Goal: Information Seeking & Learning: Check status

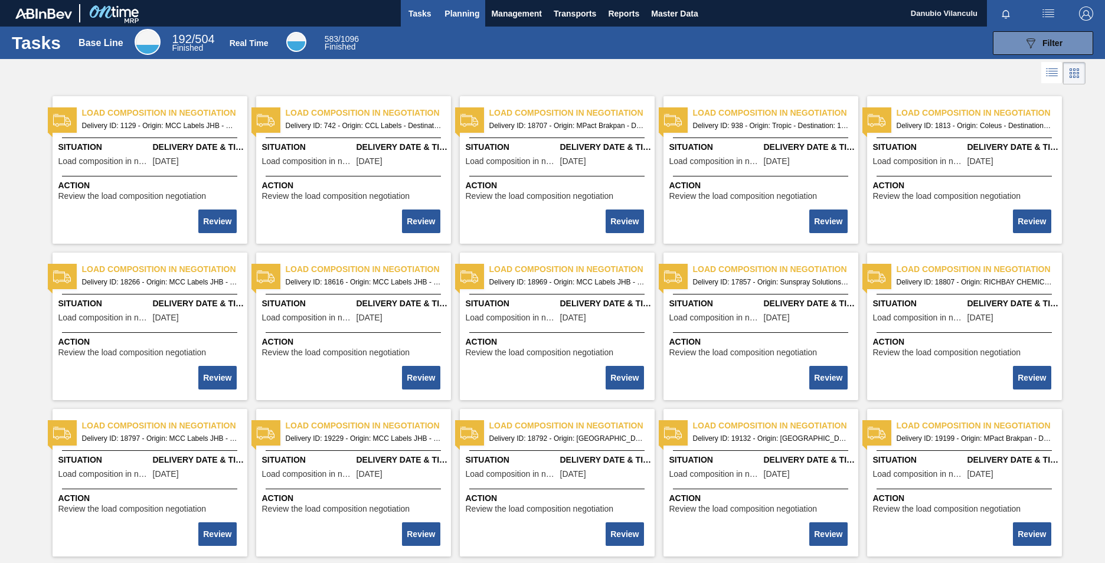
click at [469, 20] on span "Planning" at bounding box center [462, 13] width 35 height 14
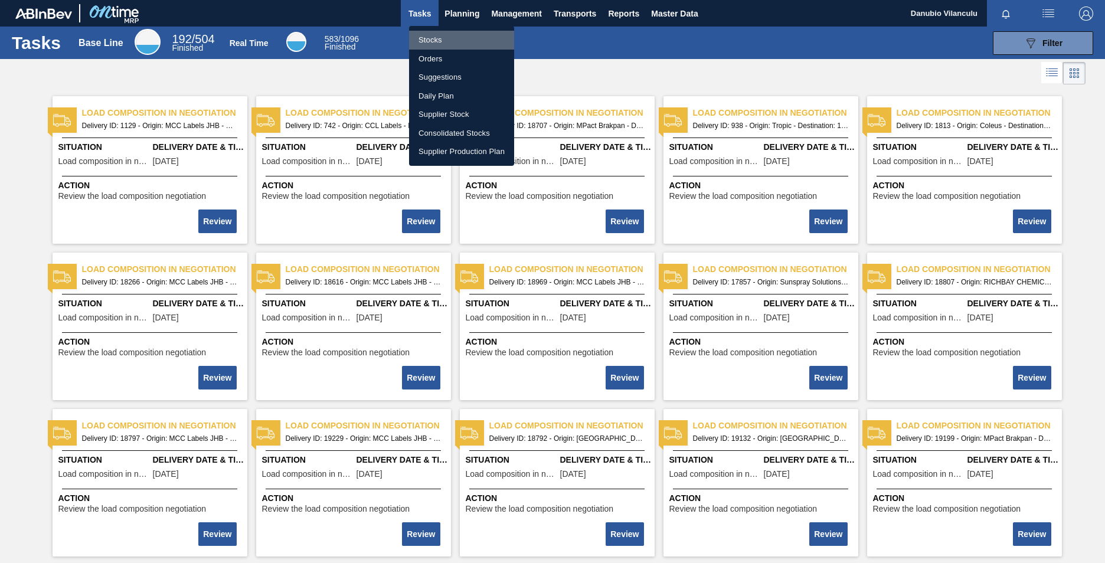
click at [468, 41] on li "Stocks" at bounding box center [461, 40] width 105 height 19
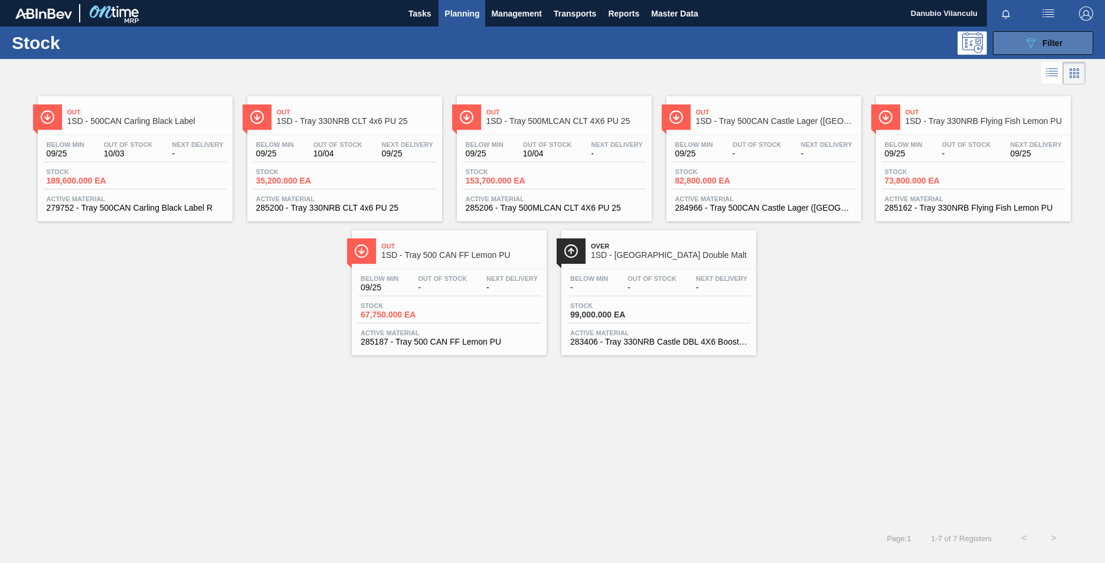
click at [1056, 41] on span "Filter" at bounding box center [1053, 42] width 20 height 9
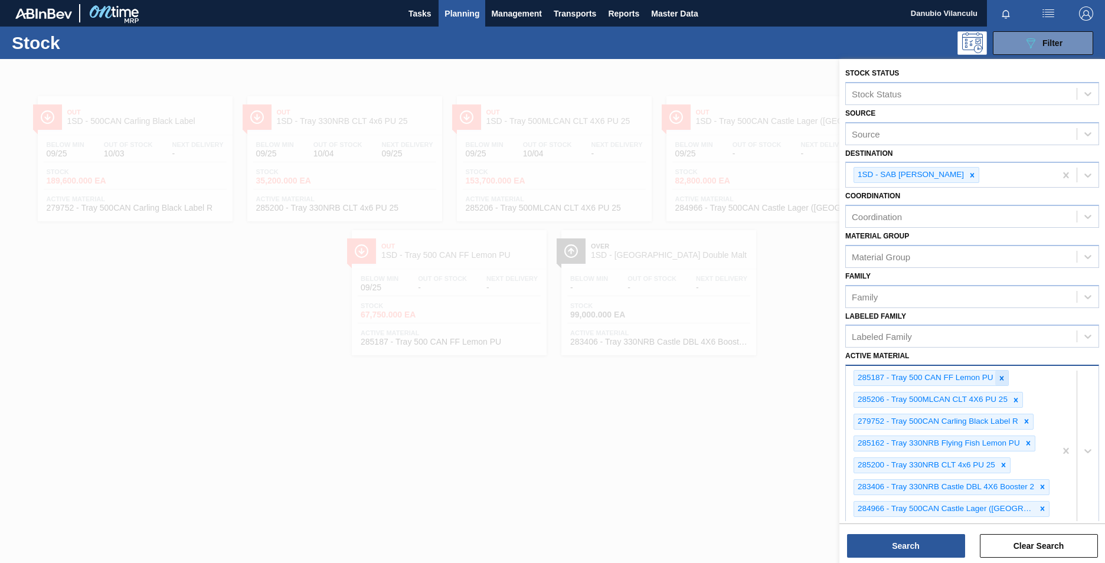
click at [1003, 380] on icon at bounding box center [1002, 378] width 4 height 4
click at [1022, 378] on div at bounding box center [1016, 378] width 13 height 15
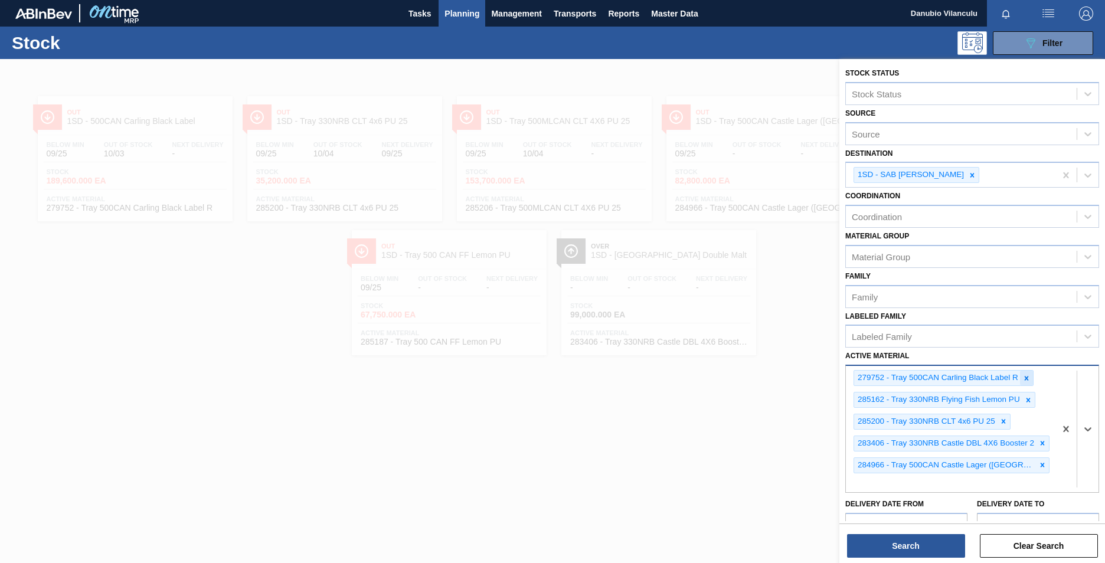
click at [1026, 377] on icon at bounding box center [1027, 378] width 4 height 4
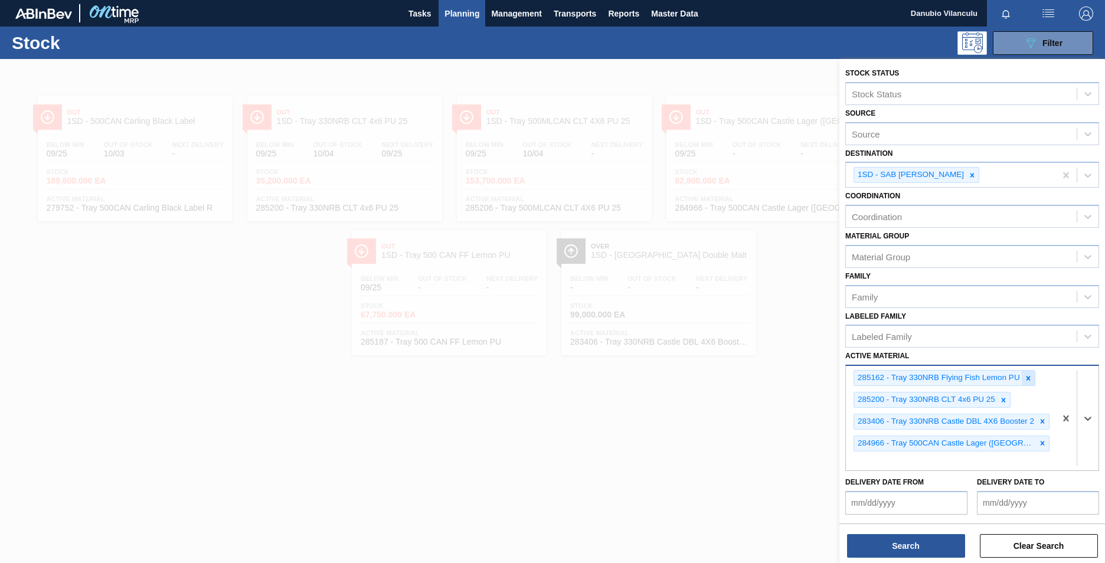
click at [1027, 377] on icon at bounding box center [1028, 378] width 4 height 4
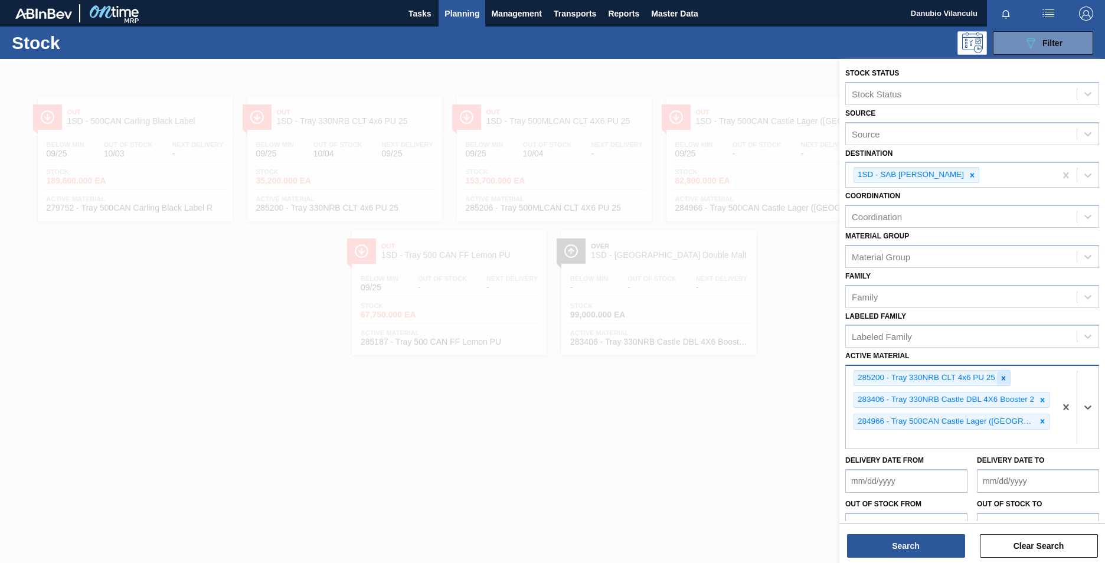
click at [1009, 377] on div at bounding box center [1003, 378] width 13 height 15
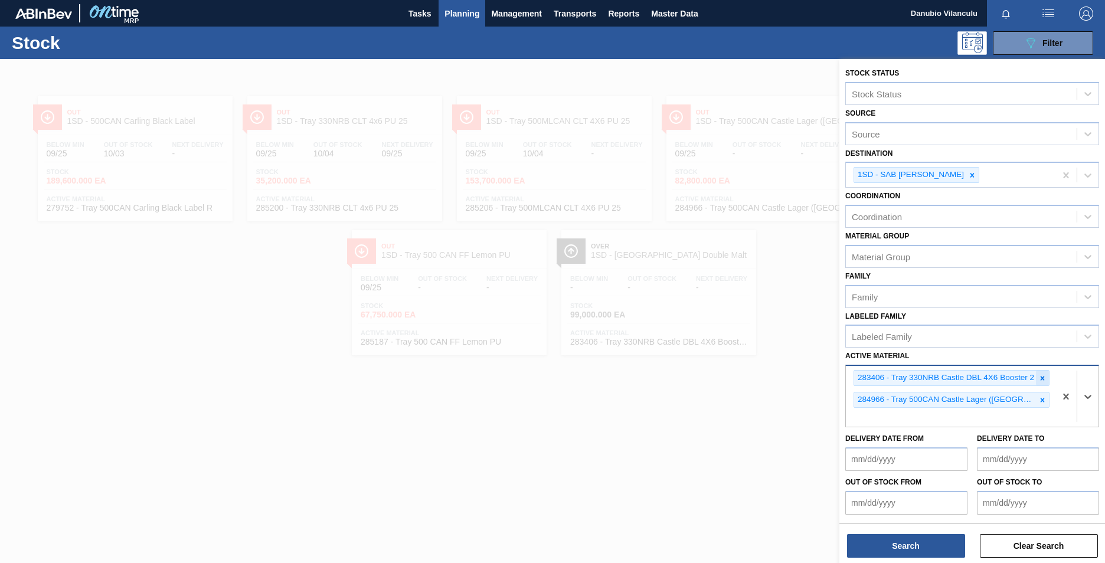
click at [1041, 376] on icon at bounding box center [1043, 378] width 8 height 8
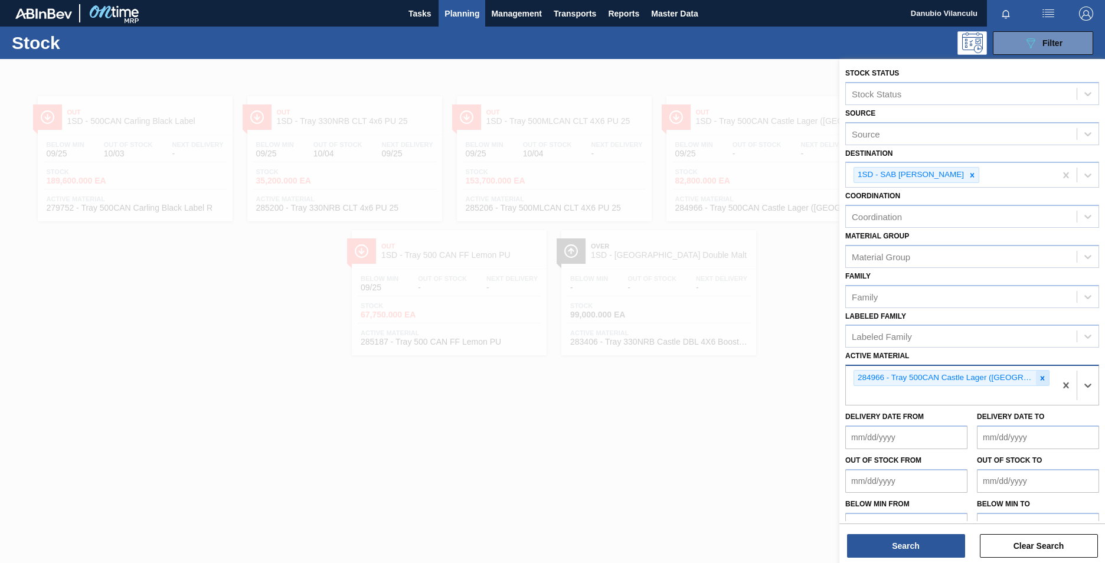
click at [1040, 380] on icon at bounding box center [1043, 378] width 8 height 8
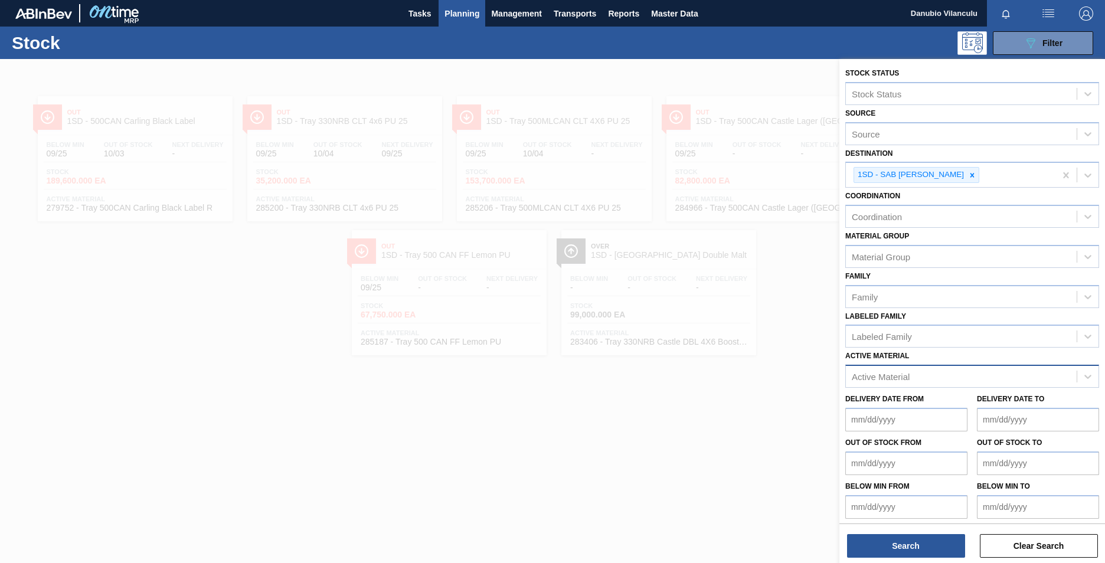
click at [895, 378] on div "Active Material" at bounding box center [881, 377] width 58 height 10
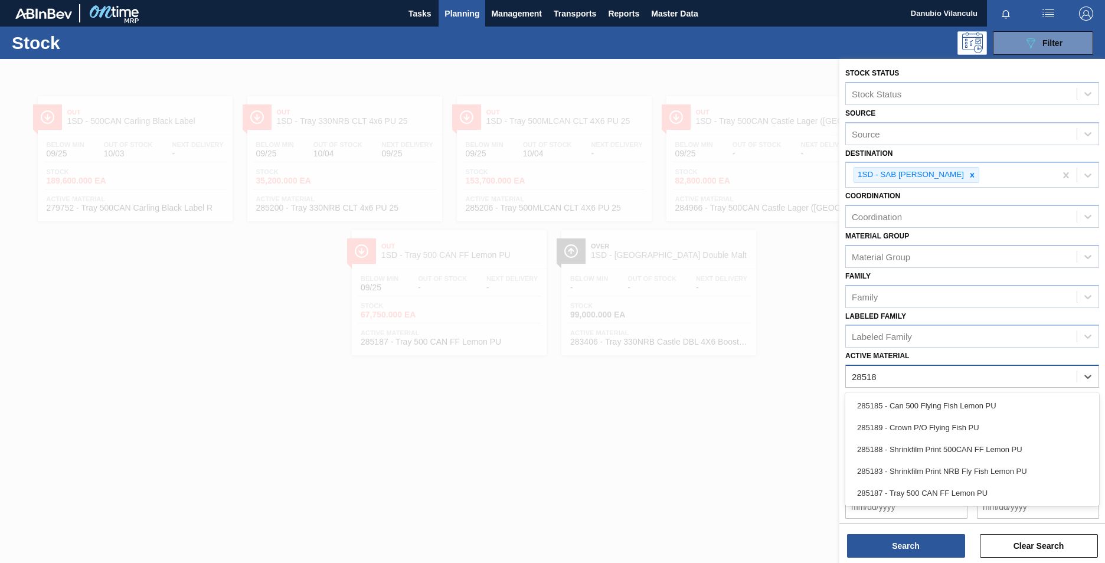
type Material "285188"
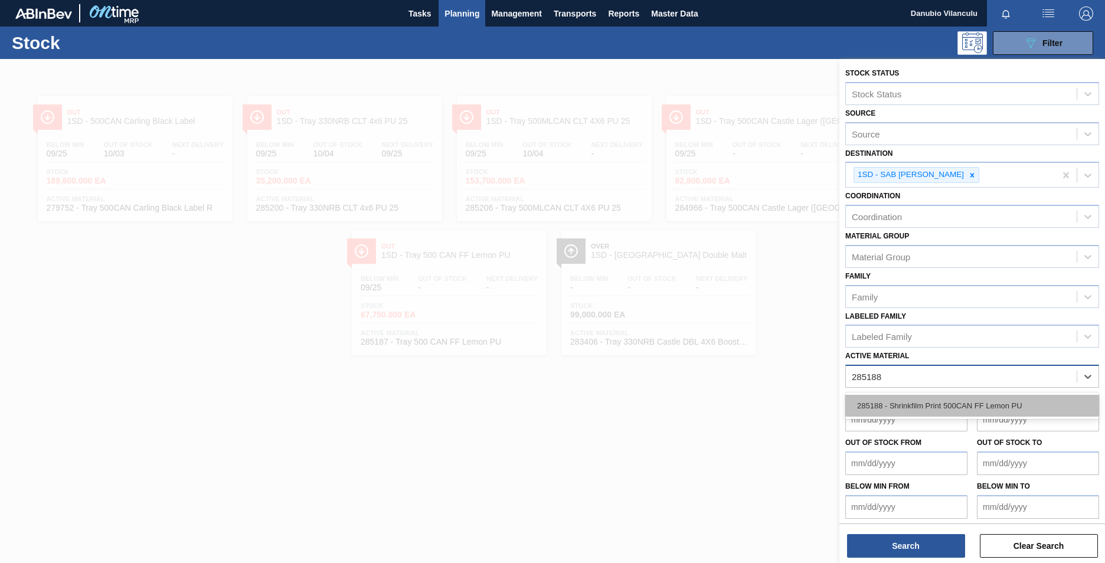
click at [916, 405] on div "285188 - Shrinkfilm Print 500CAN FF Lemon PU" at bounding box center [973, 406] width 254 height 22
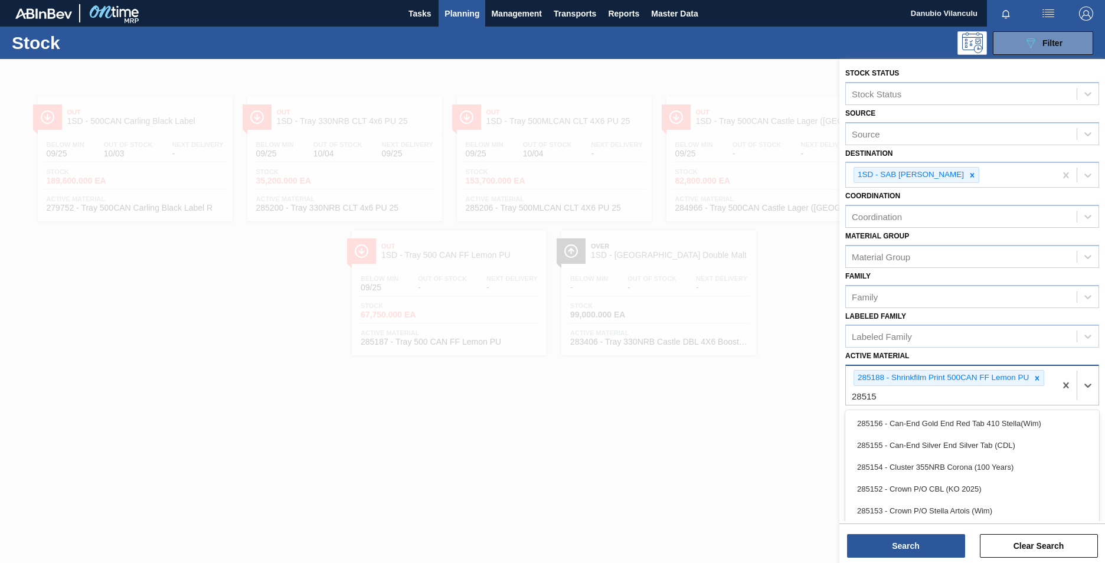
type Material "285151"
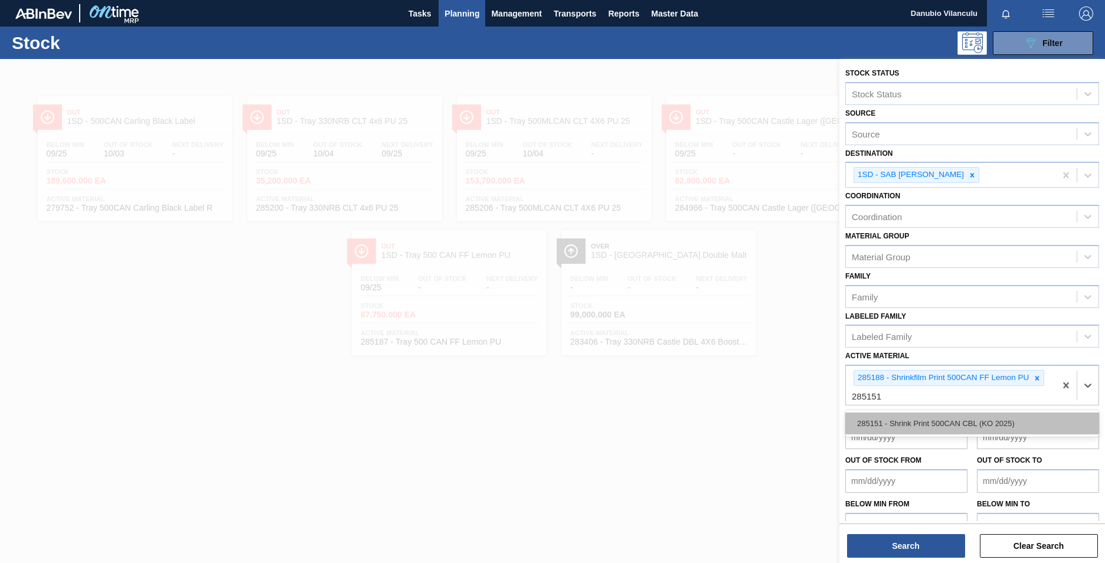
click at [952, 423] on div "285151 - Shrink Print 500CAN CBL (KO 2025)" at bounding box center [973, 424] width 254 height 22
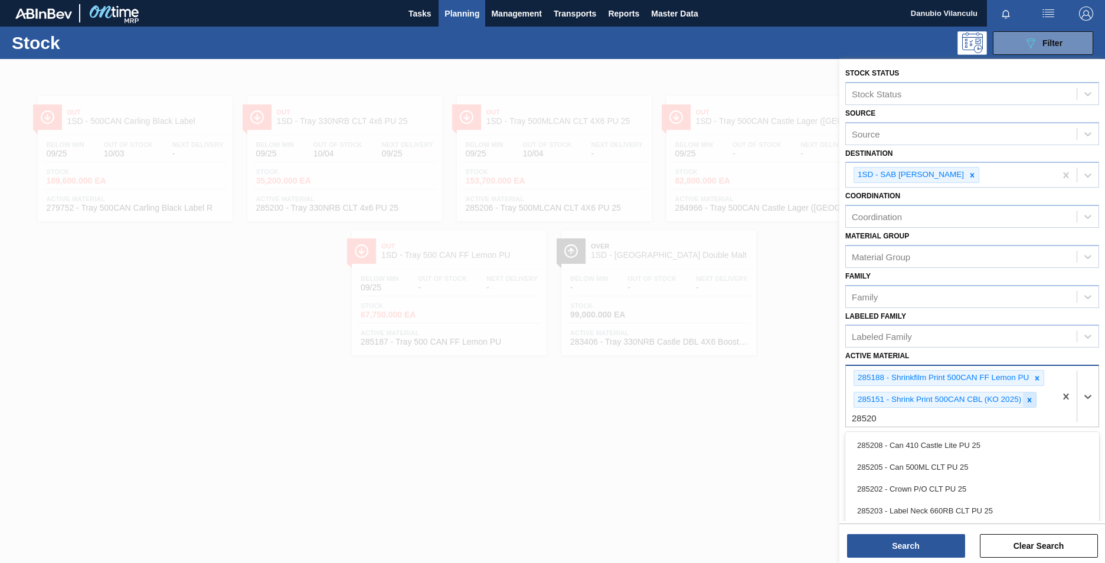
type Material "285207"
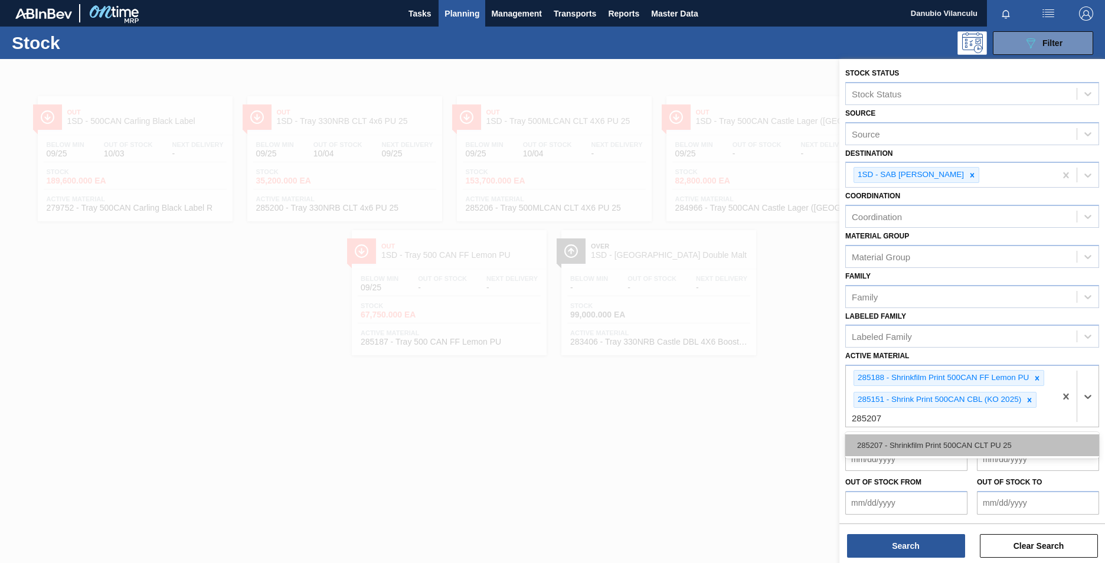
click at [1009, 447] on div "285207 - Shrinkfilm Print 500CAN CLT PU 25" at bounding box center [973, 446] width 254 height 22
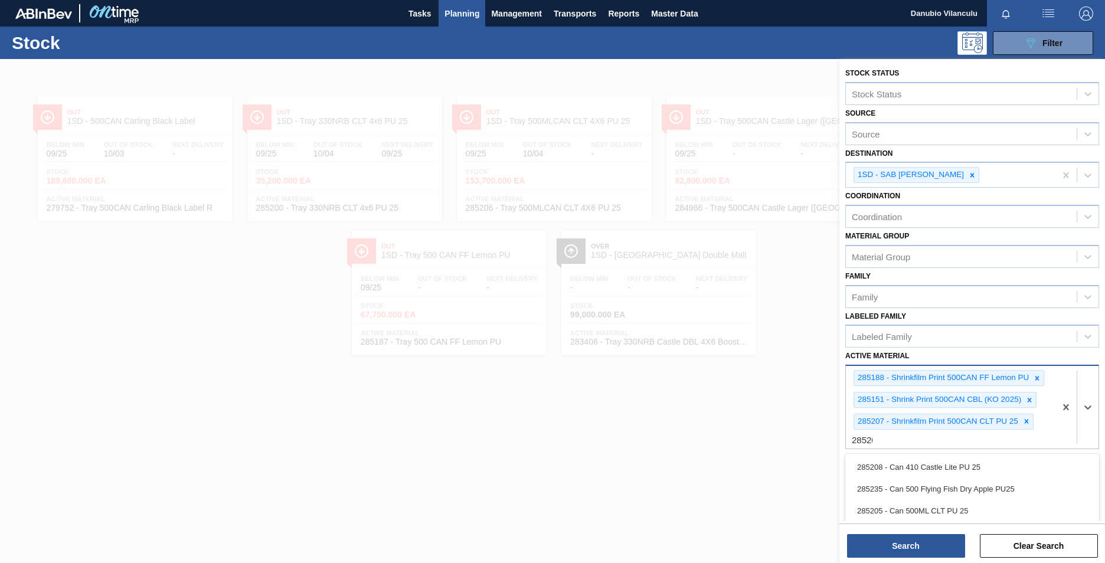
type Material "285201"
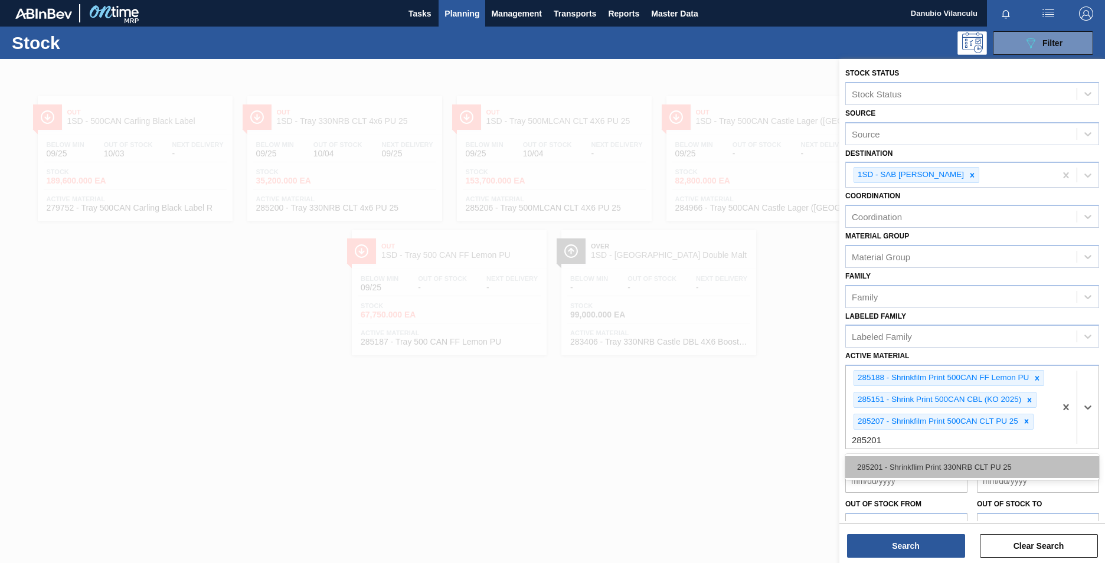
click at [1020, 459] on div "285201 - Shrinkflim Print 330NRB CLT PU 25" at bounding box center [973, 467] width 254 height 22
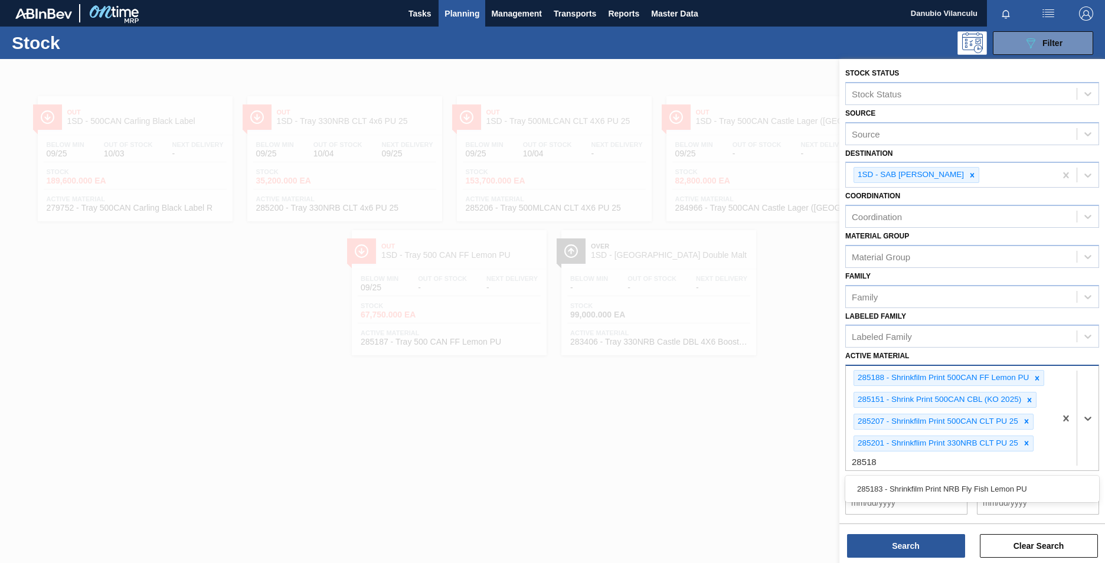
type Material "285183"
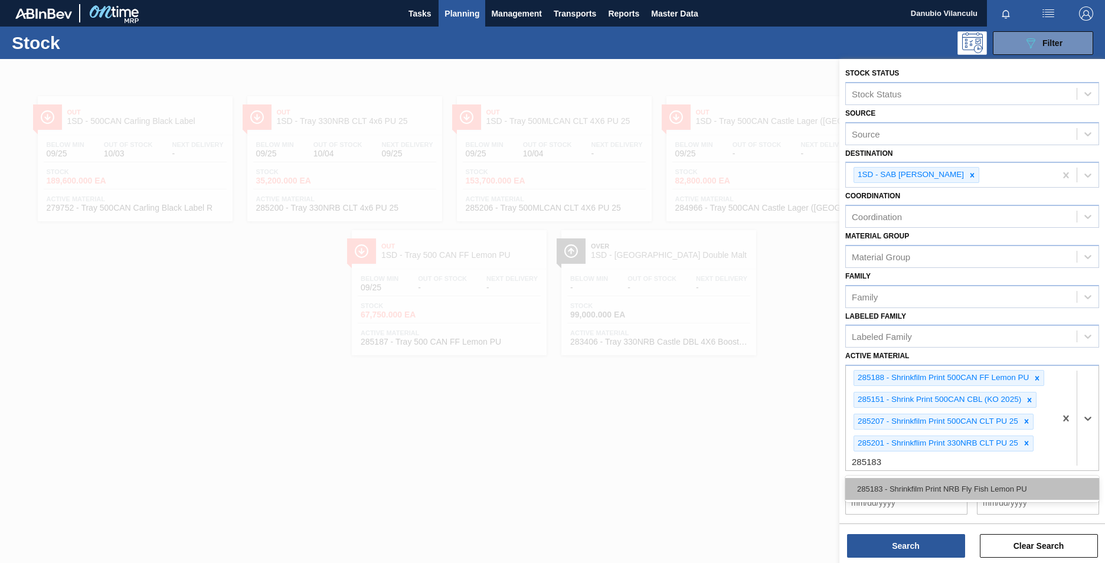
click at [978, 488] on div "285183 - Shrinkfilm Print NRB Fly Fish Lemon PU" at bounding box center [973, 489] width 254 height 22
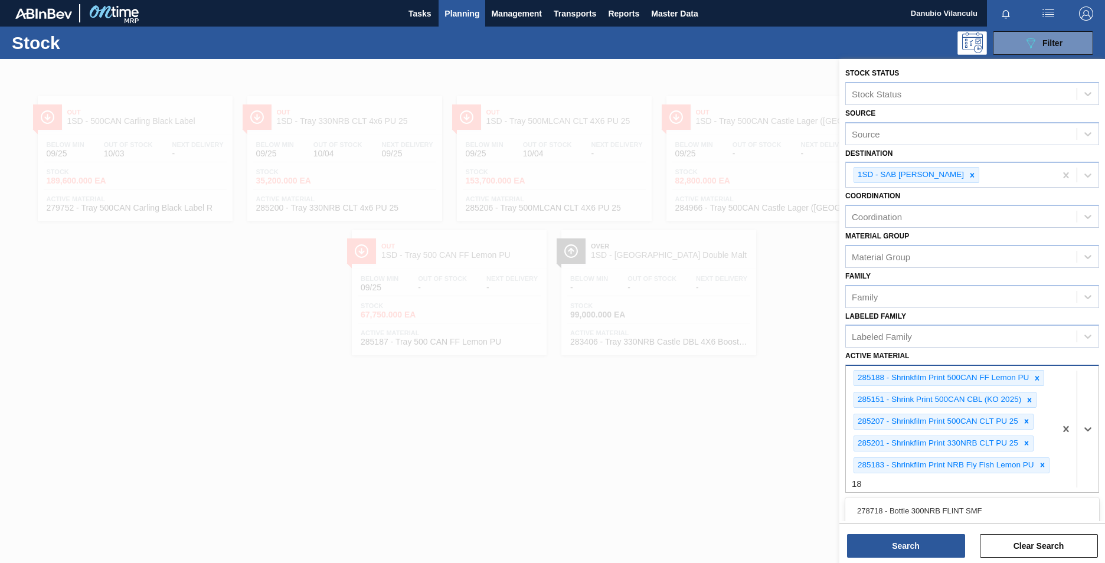
type Material "1"
type Material "283413"
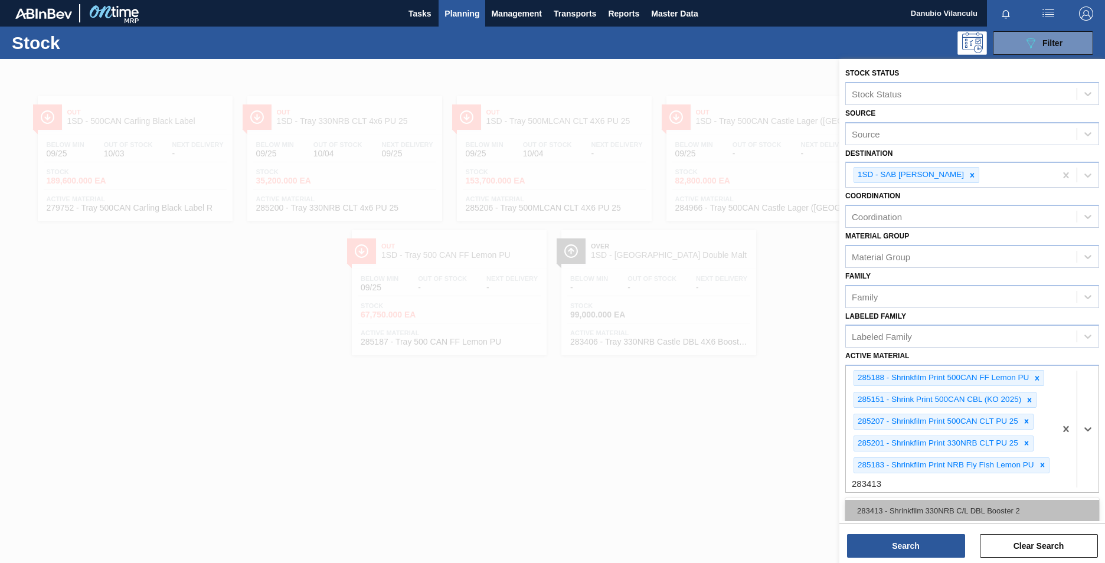
click at [986, 513] on div "283413 - Shrinkfilm 330NRB C/L DBL Booster 2" at bounding box center [973, 511] width 254 height 22
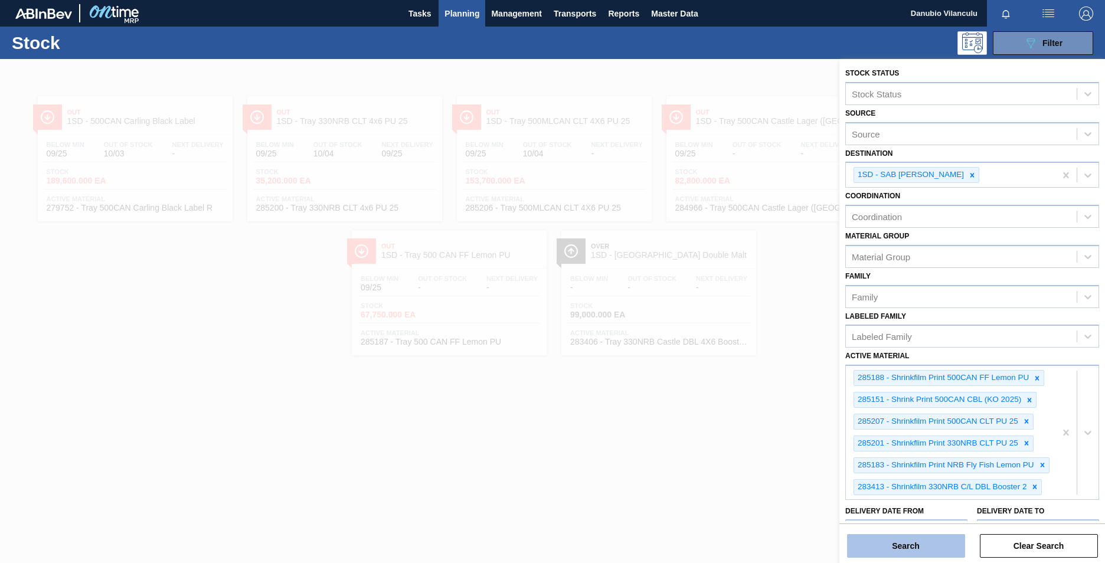
click at [924, 545] on button "Search" at bounding box center [906, 546] width 118 height 24
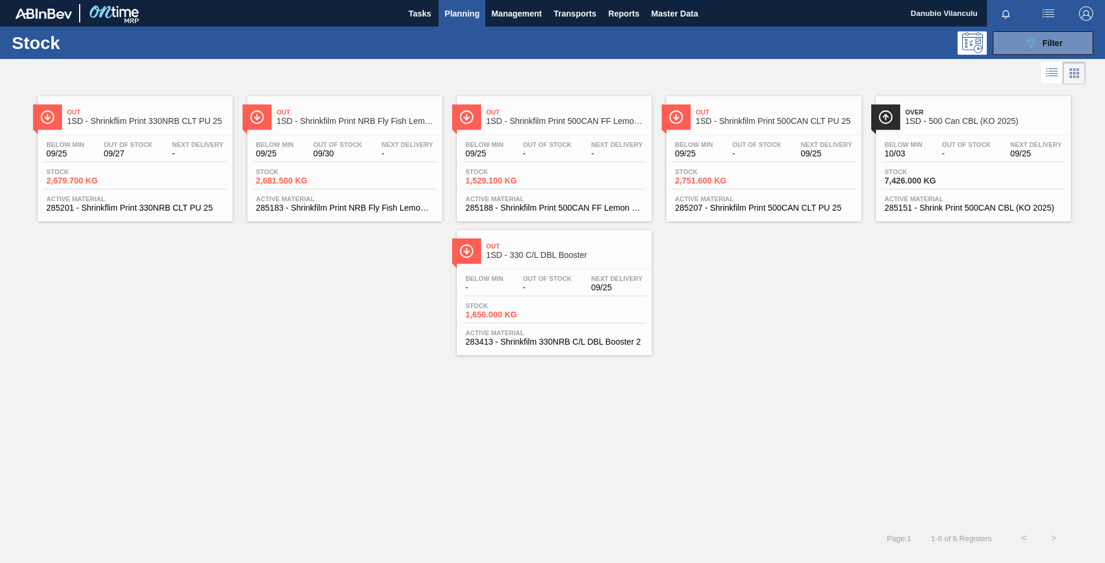
click at [570, 151] on span "-" at bounding box center [547, 153] width 49 height 9
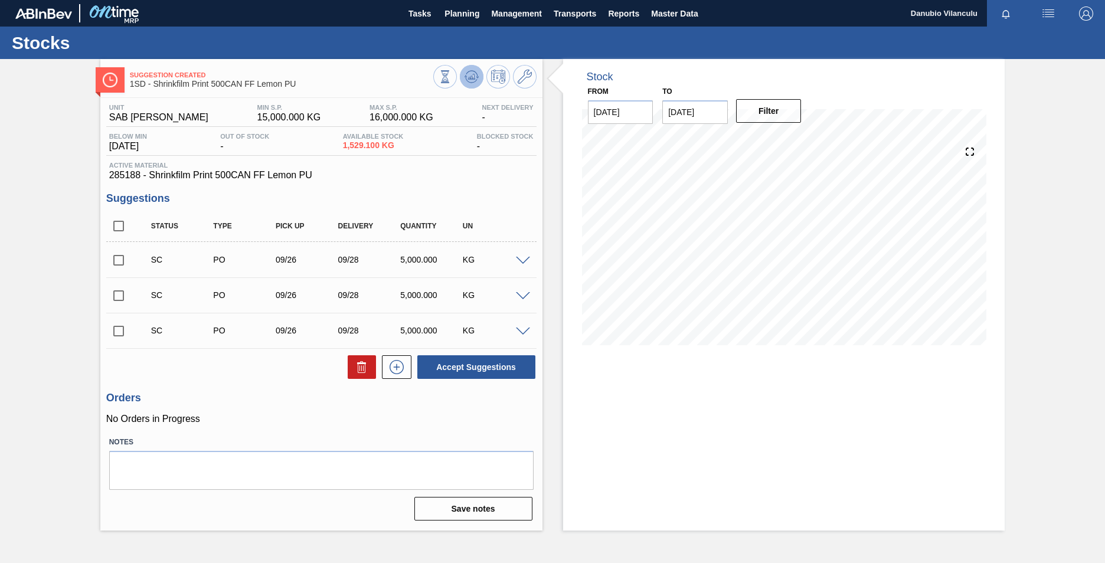
click at [468, 76] on icon at bounding box center [472, 77] width 14 height 14
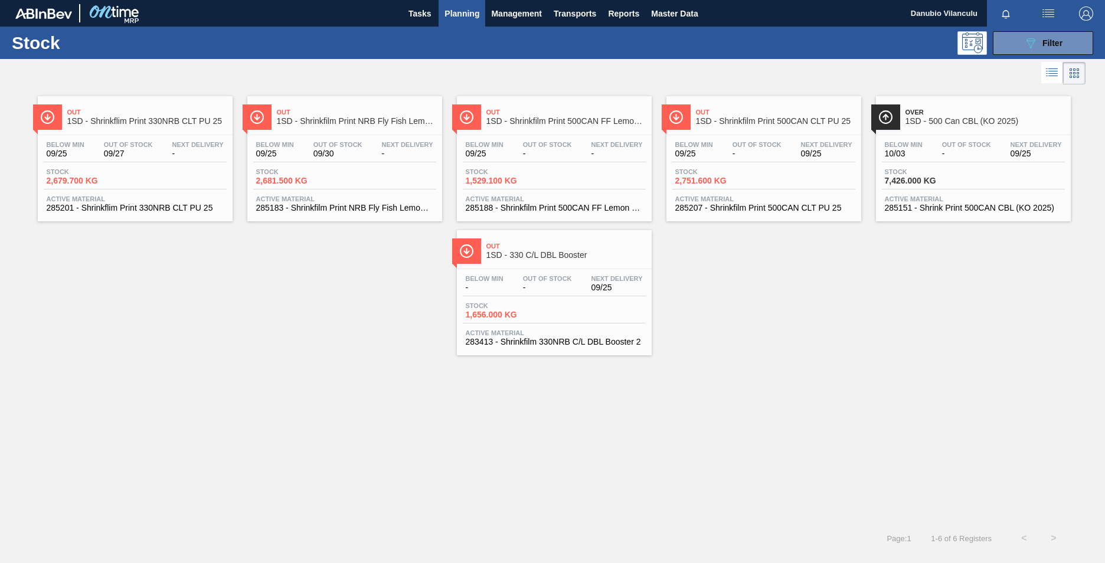
click at [952, 159] on div "Below Min 10/03 Out Of Stock - Next Delivery 09/25" at bounding box center [973, 151] width 183 height 21
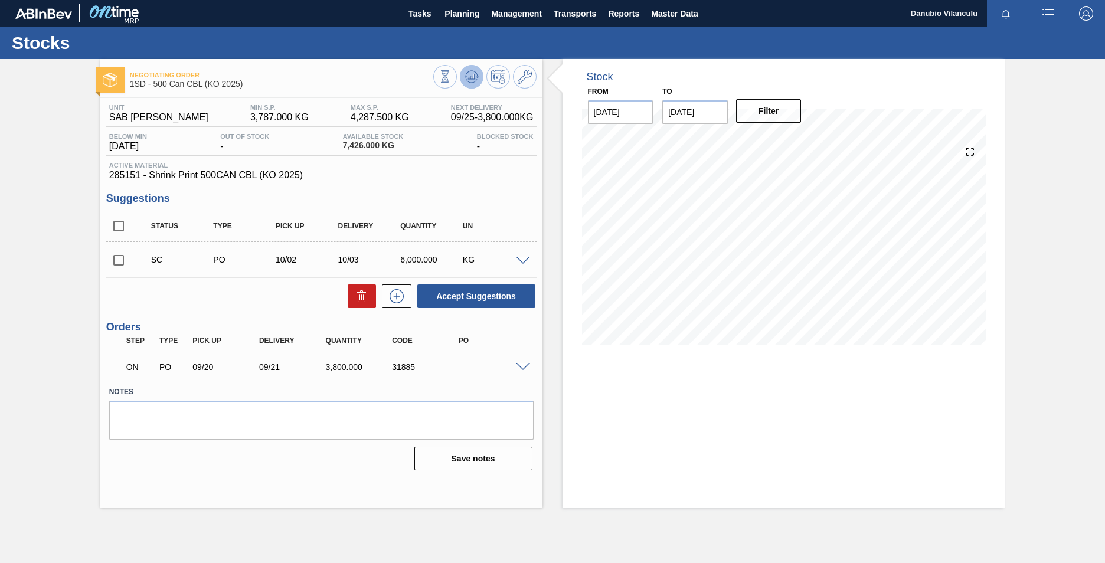
click at [475, 79] on icon at bounding box center [472, 76] width 8 height 5
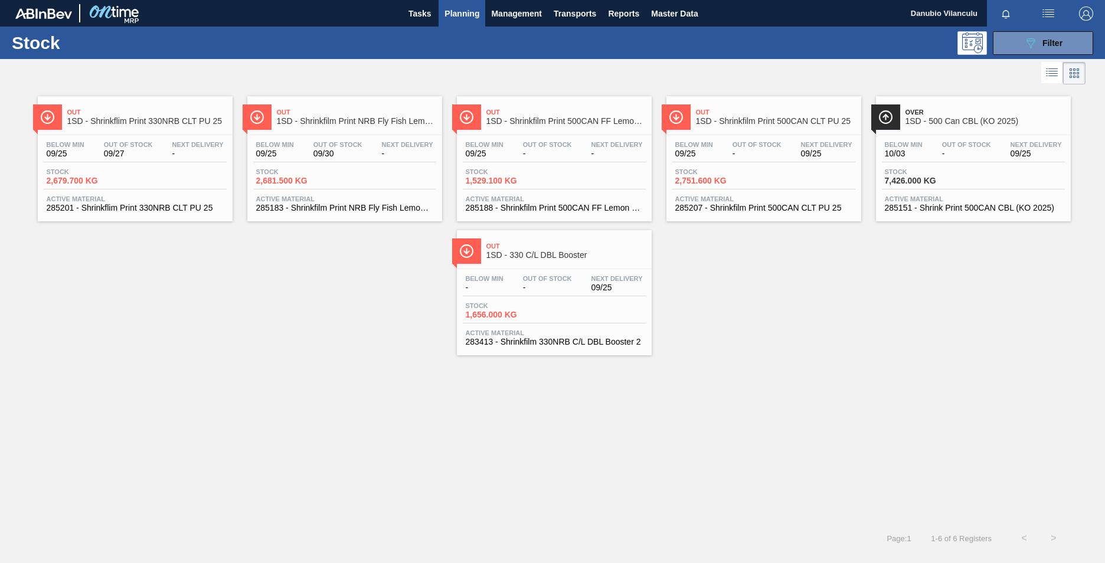
click at [746, 164] on div "Below Min 09/25 Out Of Stock - Next Delivery 09/25 Stock 2,751.600 KG Active Ma…" at bounding box center [764, 175] width 195 height 80
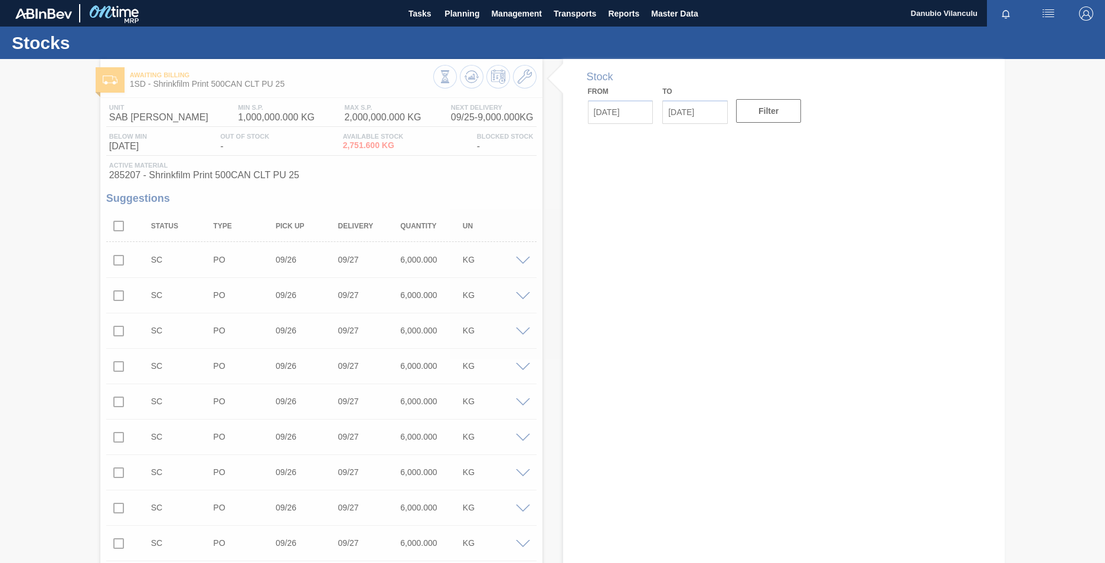
type input "[DATE]"
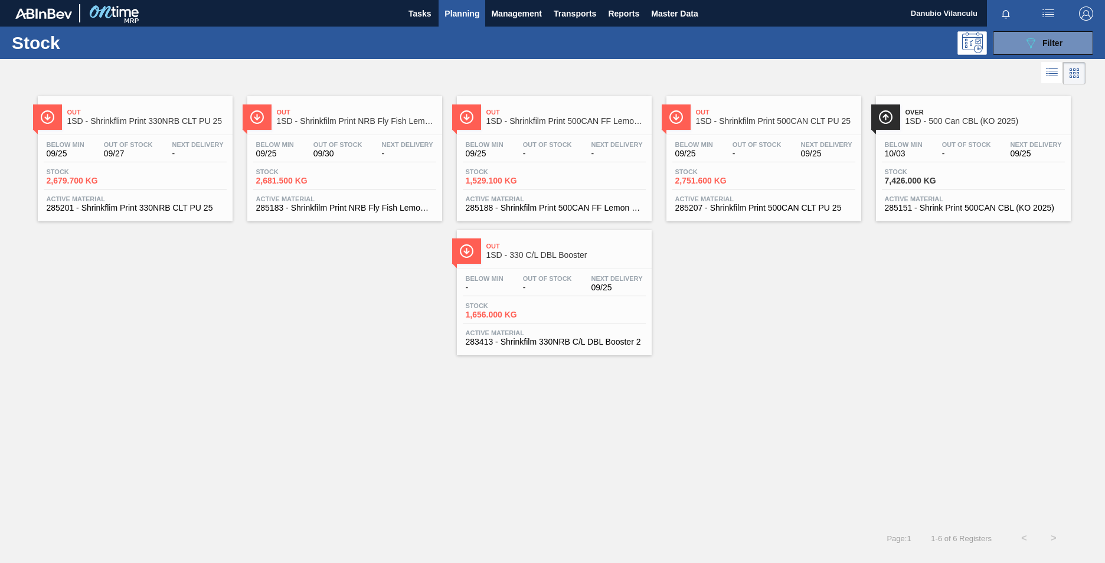
click at [161, 163] on div "Below Min 09/25 Out Of Stock 09/27 Next Delivery - Stock 2,679.700 KG Active Ma…" at bounding box center [135, 175] width 195 height 80
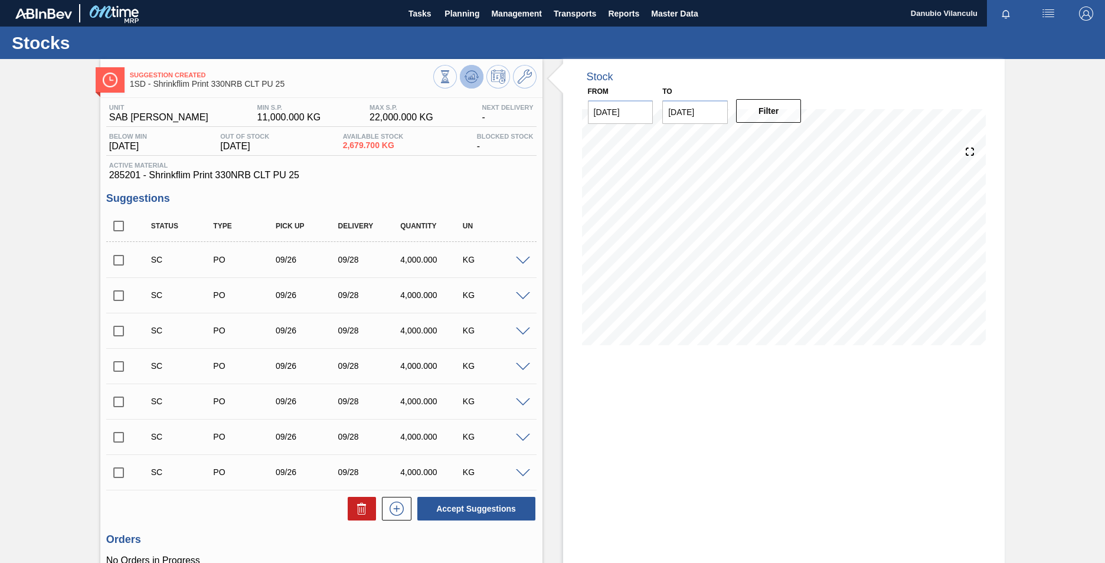
click at [469, 82] on icon at bounding box center [472, 77] width 14 height 14
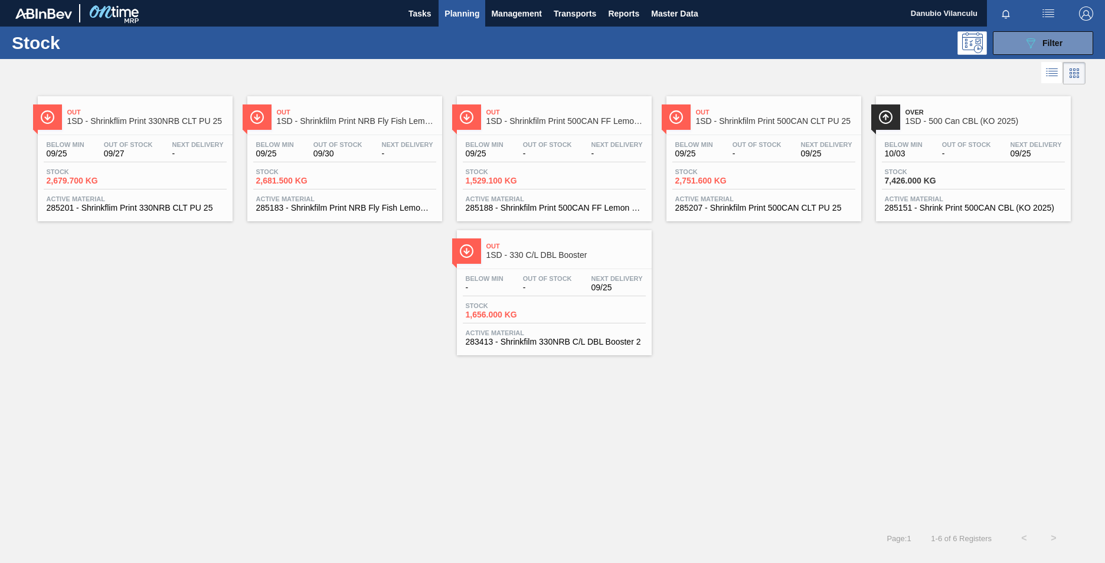
click at [364, 142] on div "Out Of Stock 09/30" at bounding box center [338, 149] width 55 height 17
click at [564, 274] on div "Below Min - Out Of Stock - Next Delivery 09/25 Stock 1,656.000 KG Active Materi…" at bounding box center [554, 309] width 195 height 80
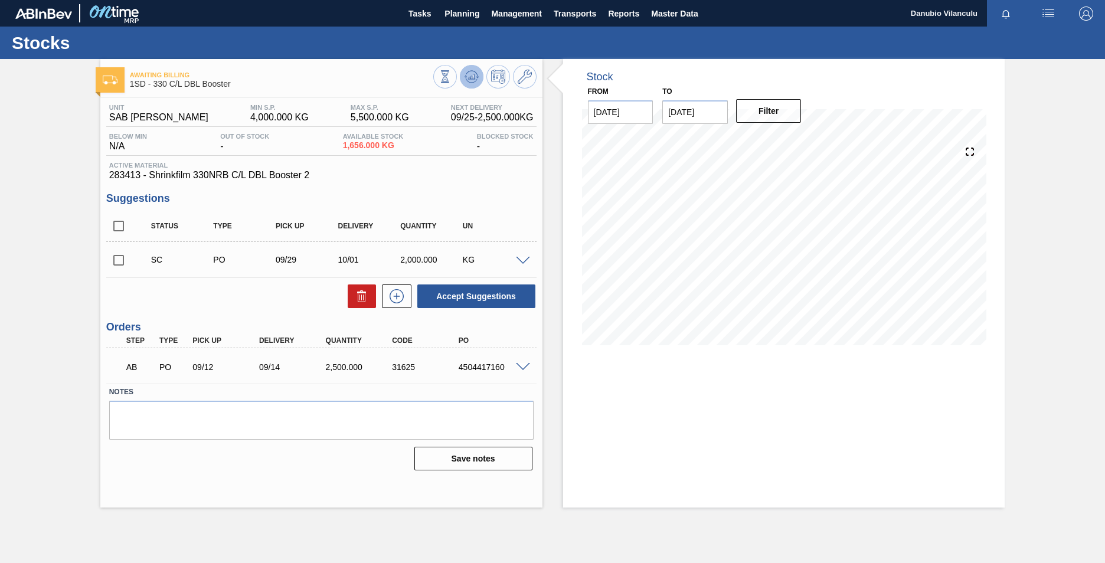
click at [477, 76] on icon at bounding box center [472, 74] width 12 height 6
